Goal: Task Accomplishment & Management: Use online tool/utility

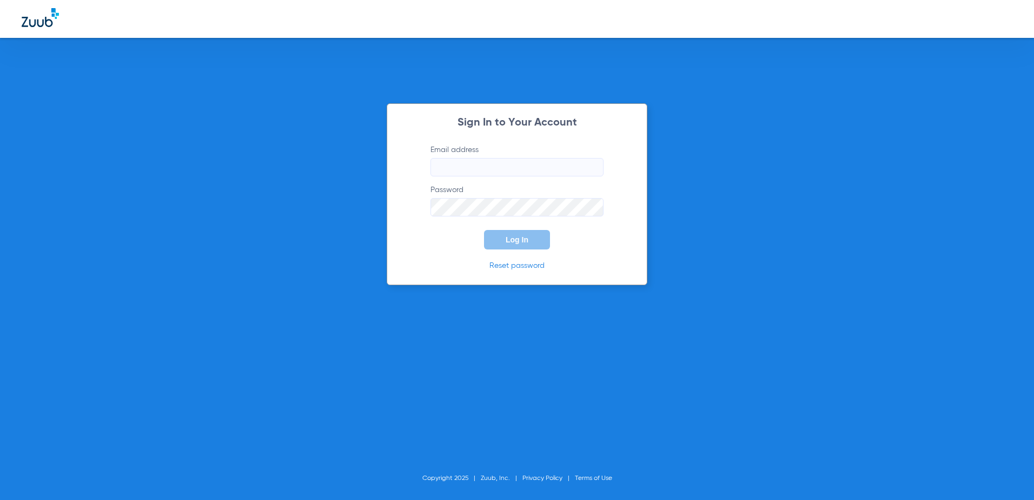
type input "[EMAIL_ADDRESS][DOMAIN_NAME]"
drag, startPoint x: 516, startPoint y: 234, endPoint x: 521, endPoint y: 242, distance: 9.8
click at [517, 234] on button "Log In" at bounding box center [517, 239] width 66 height 19
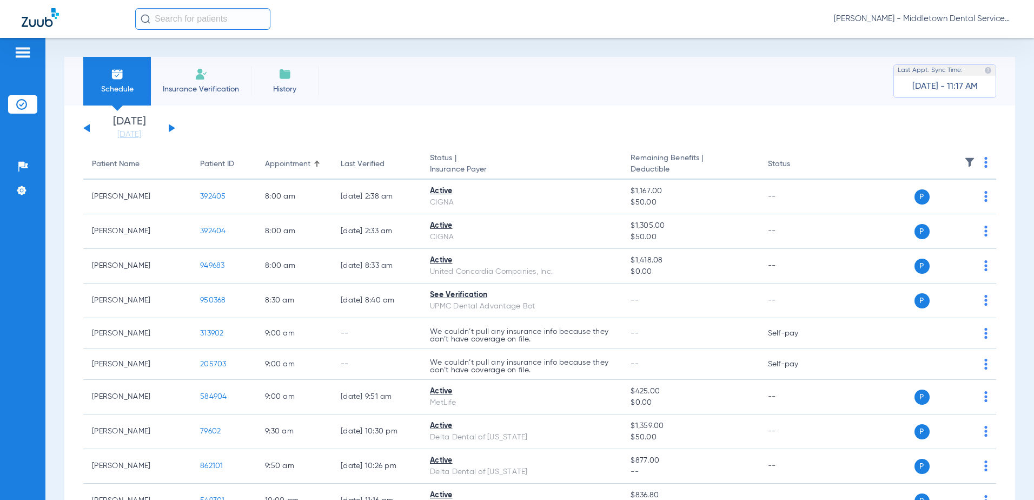
click at [170, 127] on button at bounding box center [172, 128] width 6 height 8
